Goal: Task Accomplishment & Management: Use online tool/utility

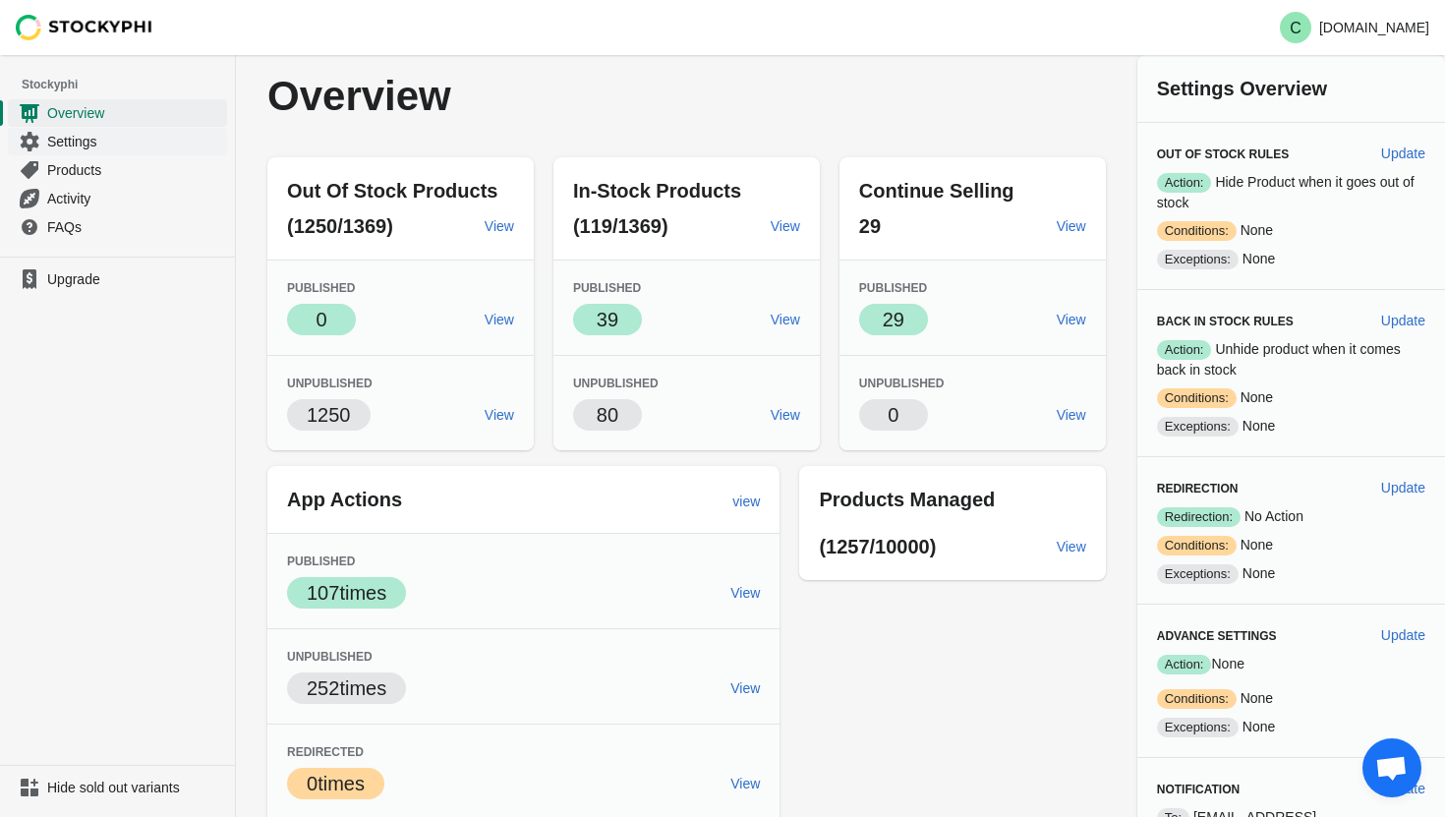
click at [82, 140] on span "Settings" at bounding box center [135, 142] width 176 height 20
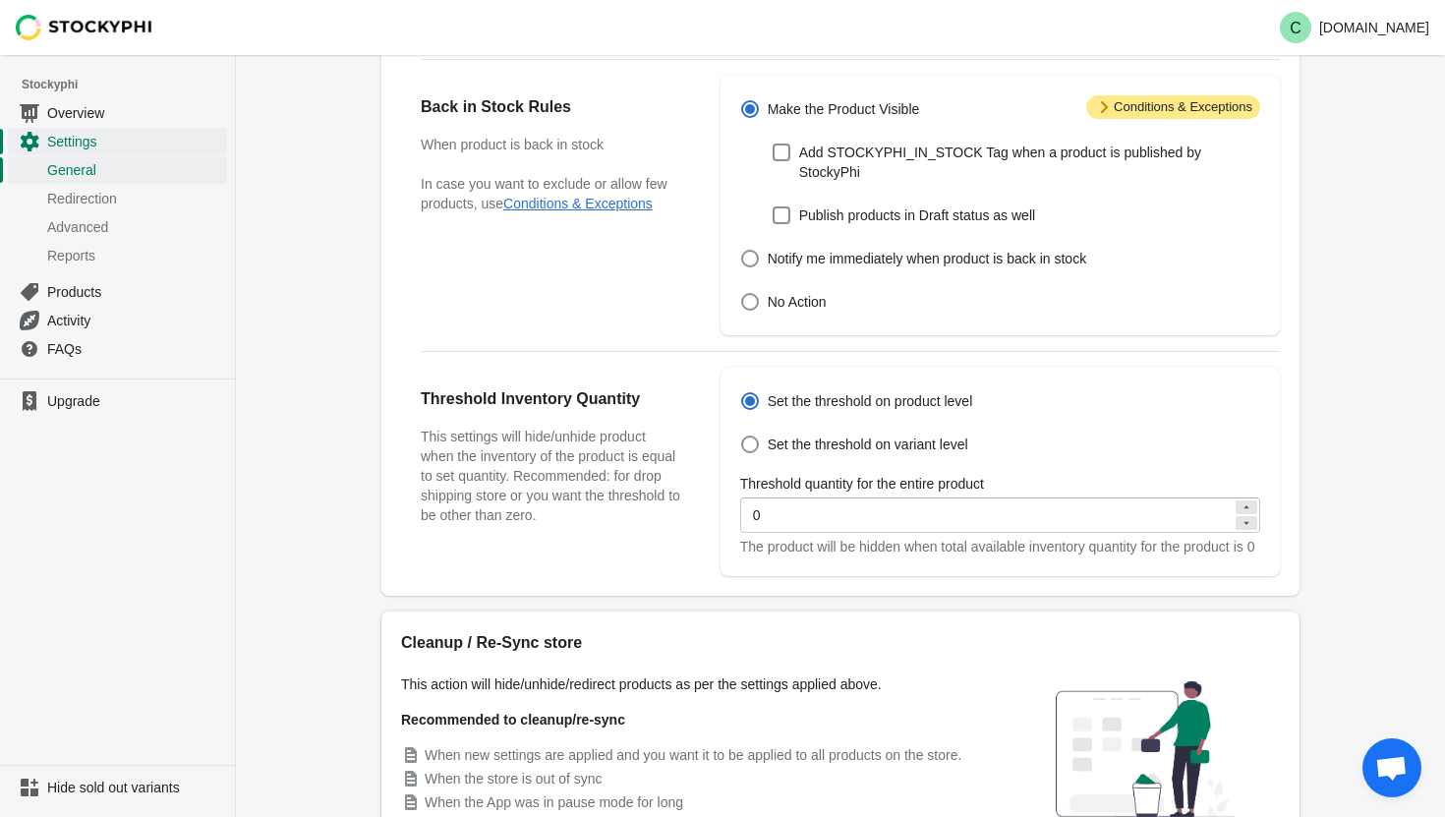
scroll to position [637, 0]
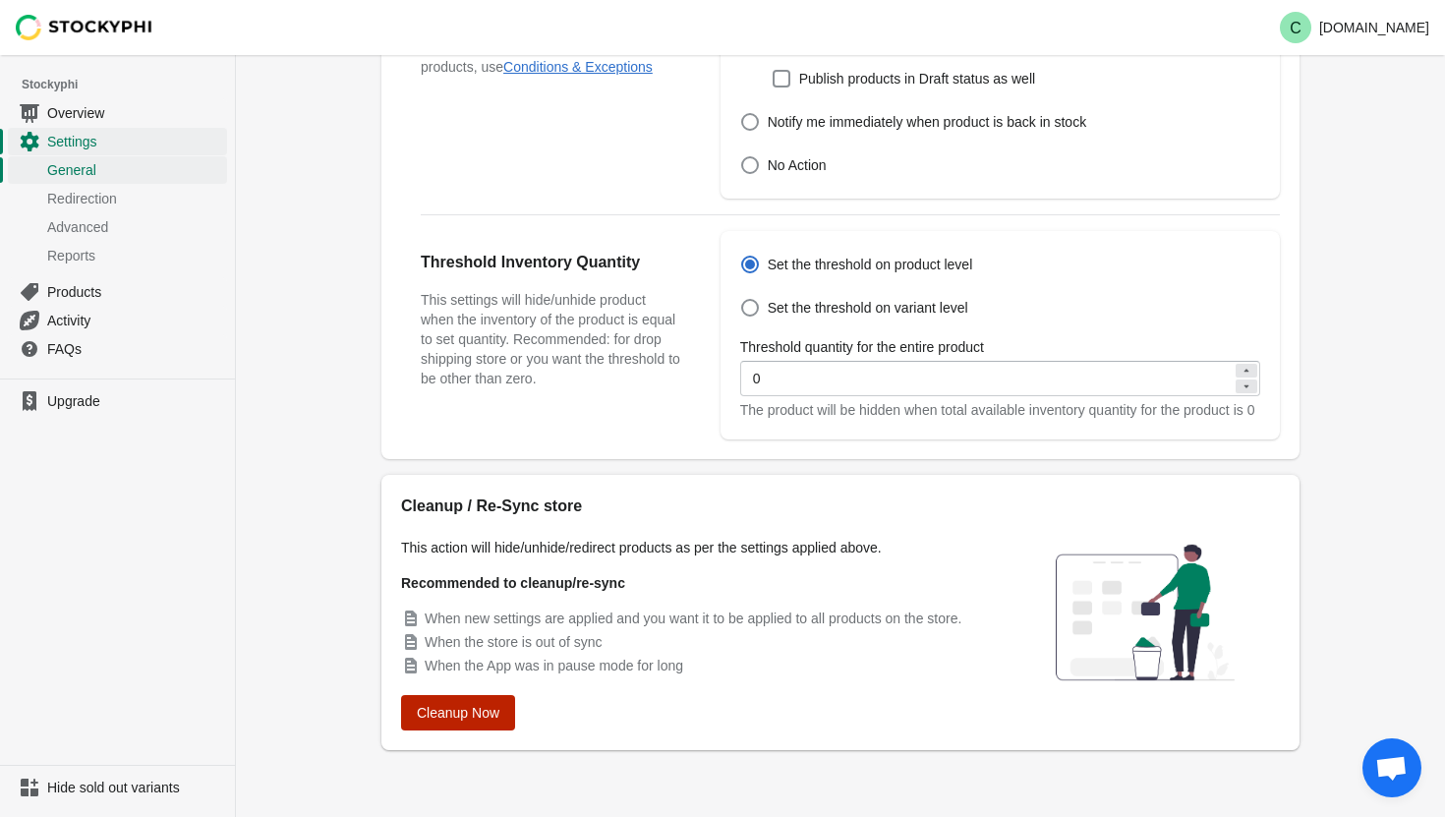
click at [450, 718] on span "Cleanup Now" at bounding box center [458, 713] width 83 height 16
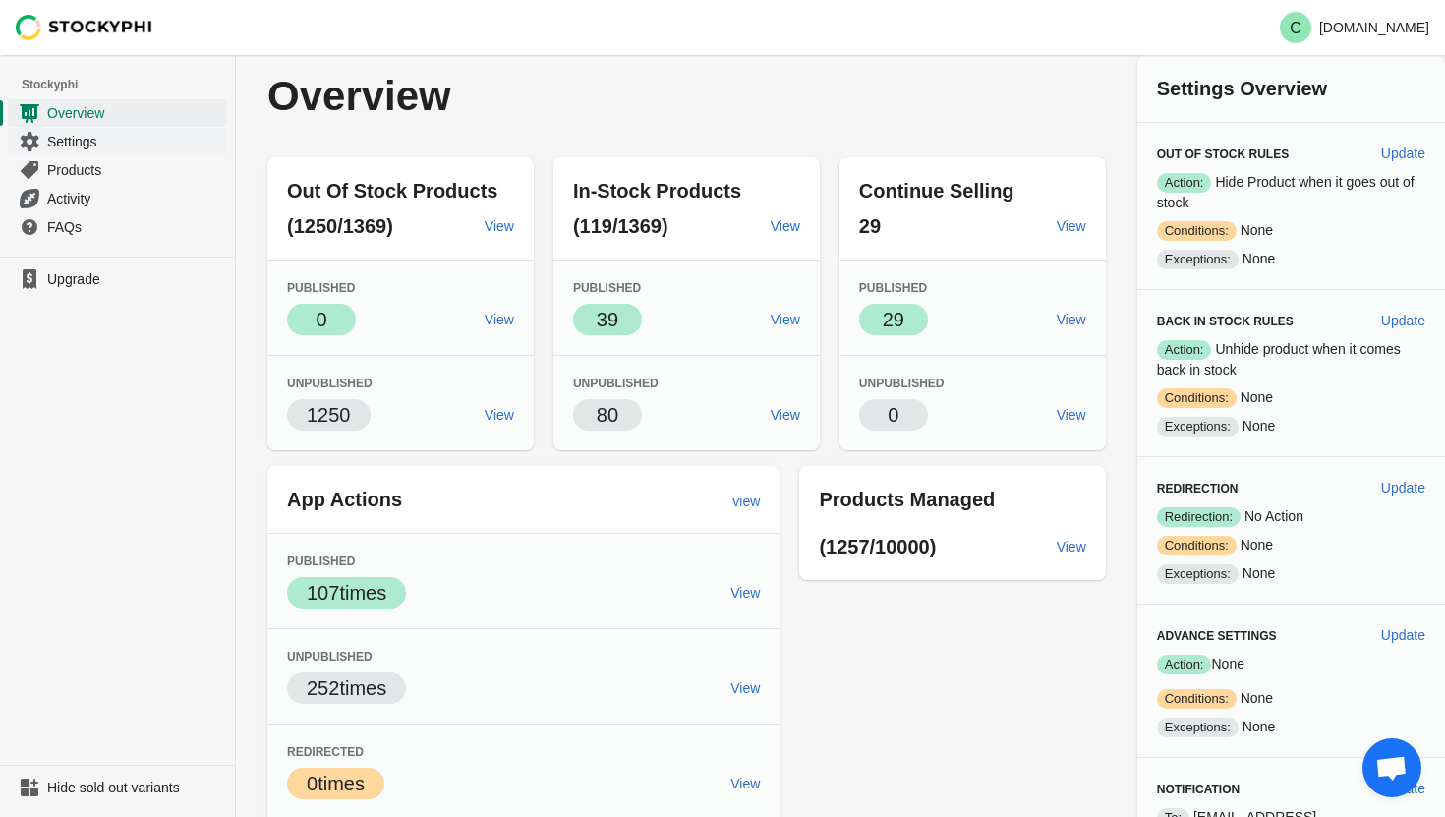
click at [71, 133] on span "Settings" at bounding box center [135, 142] width 176 height 20
